Goal: Task Accomplishment & Management: Complete application form

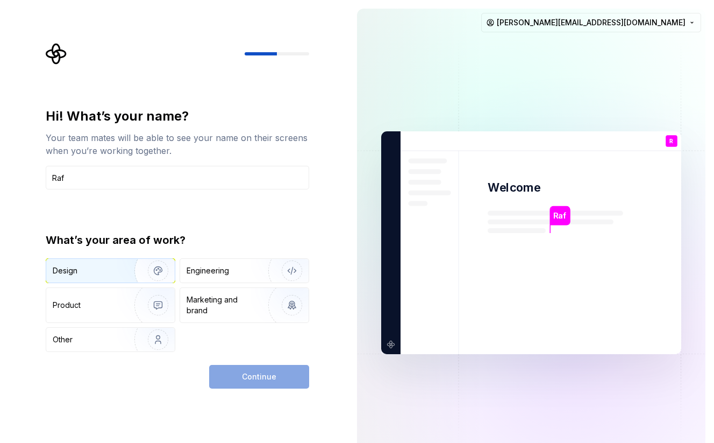
type input "Raf"
click at [96, 260] on div "Design" at bounding box center [110, 271] width 129 height 24
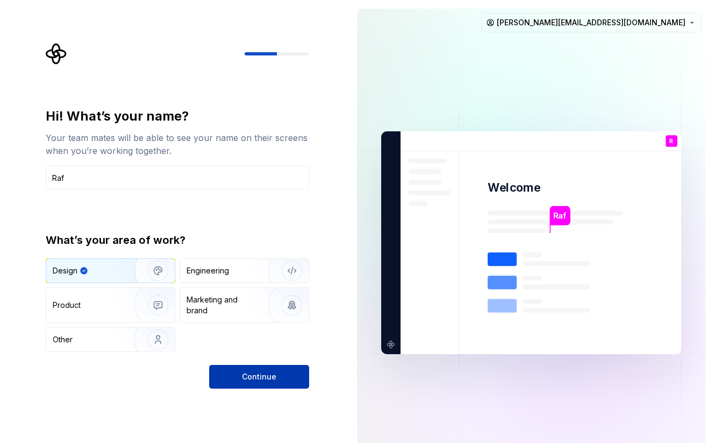
click at [283, 376] on button "Continue" at bounding box center [259, 377] width 100 height 24
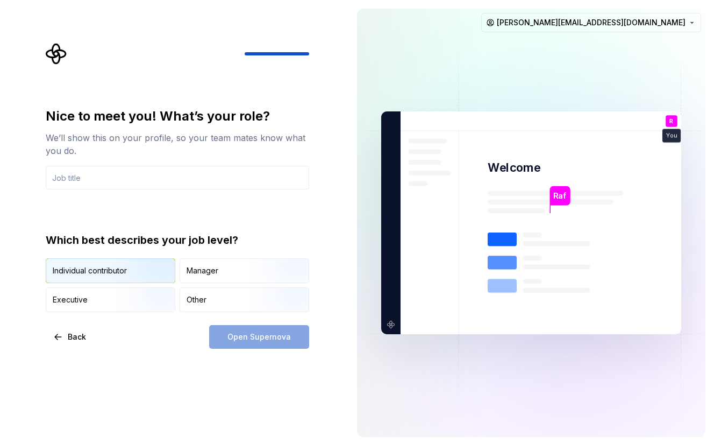
click at [139, 261] on img "button" at bounding box center [149, 284] width 69 height 72
click at [284, 349] on div "Nice to meet you! What’s your role? We’ll show this on your profile, so your te…" at bounding box center [174, 222] width 348 height 445
click at [193, 175] on input "text" at bounding box center [177, 178] width 263 height 24
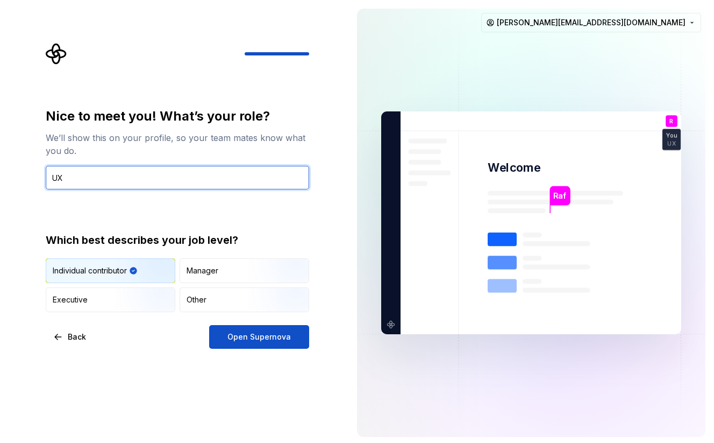
type input "U"
type input "Sr Product Designer"
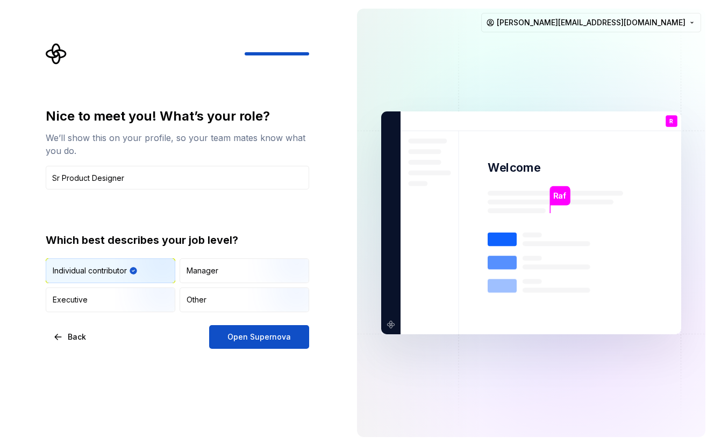
click at [233, 322] on div "Nice to meet you! What’s your role? We’ll show this on your profile, so your te…" at bounding box center [177, 228] width 263 height 241
click at [232, 331] on span "Open Supernova" at bounding box center [258, 336] width 63 height 11
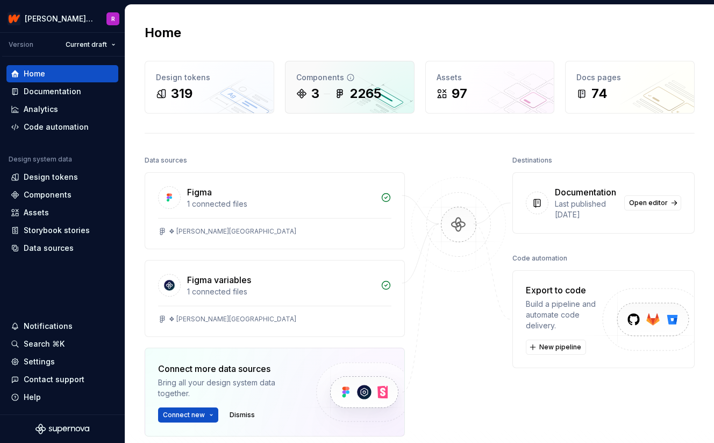
click at [384, 100] on div "3 2265" at bounding box center [349, 93] width 107 height 17
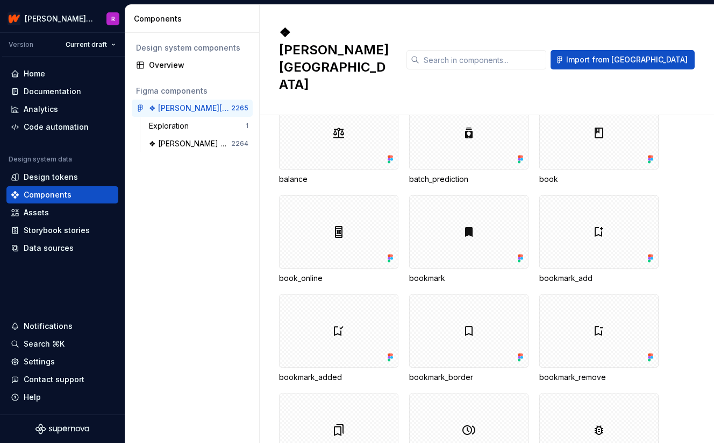
scroll to position [3857, 0]
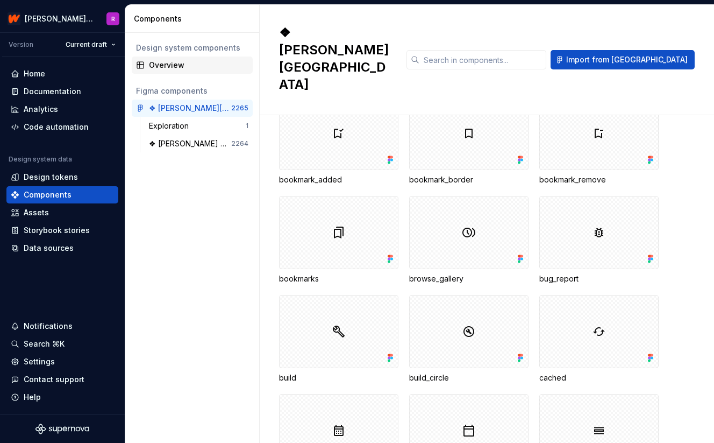
click at [170, 66] on div "Overview" at bounding box center [198, 65] width 99 height 11
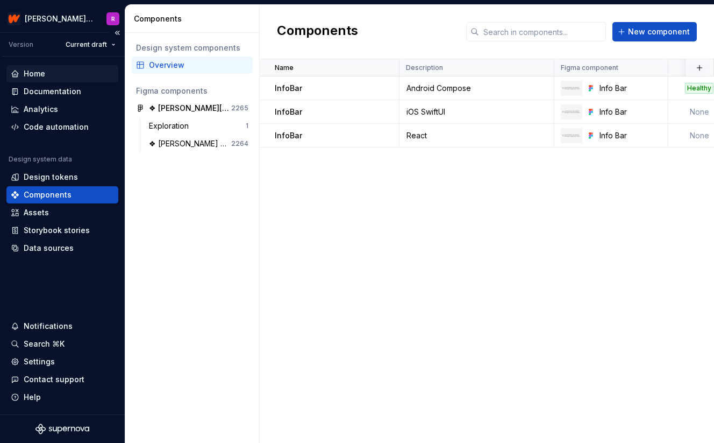
click at [59, 74] on div "Home" at bounding box center [62, 73] width 103 height 11
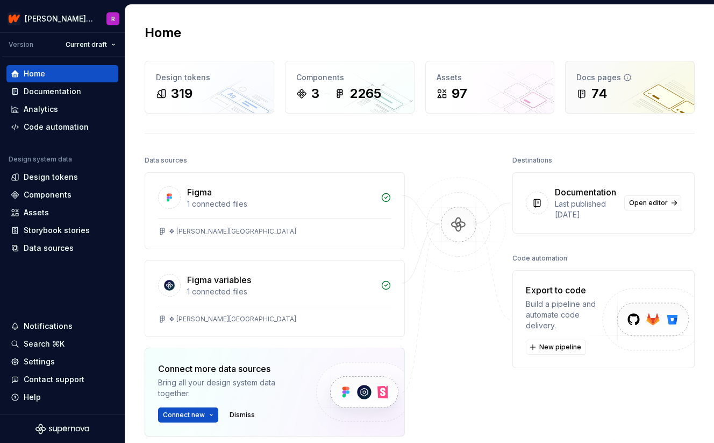
click at [588, 80] on div "Docs pages" at bounding box center [629, 77] width 107 height 11
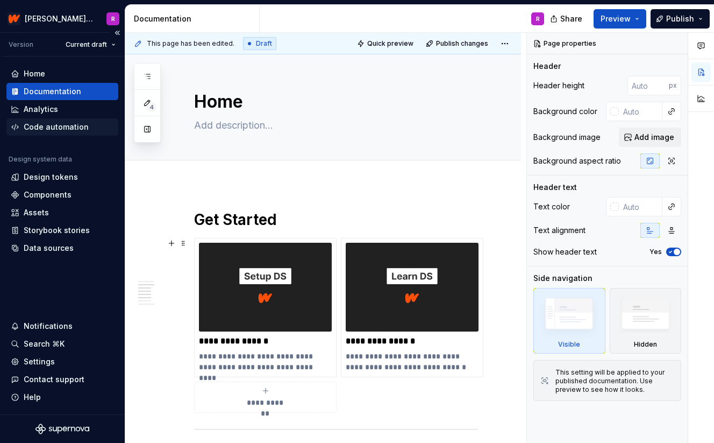
type textarea "*"
click at [40, 72] on div "Home" at bounding box center [35, 73] width 22 height 11
